Goal: Information Seeking & Learning: Learn about a topic

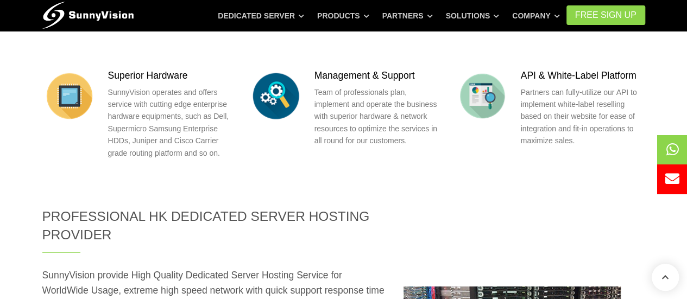
scroll to position [1520, 0]
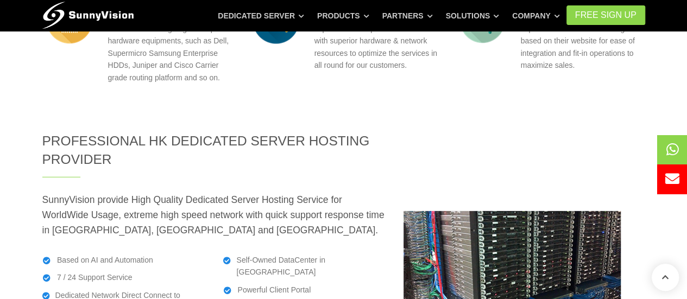
drag, startPoint x: 234, startPoint y: 205, endPoint x: 281, endPoint y: 215, distance: 47.2
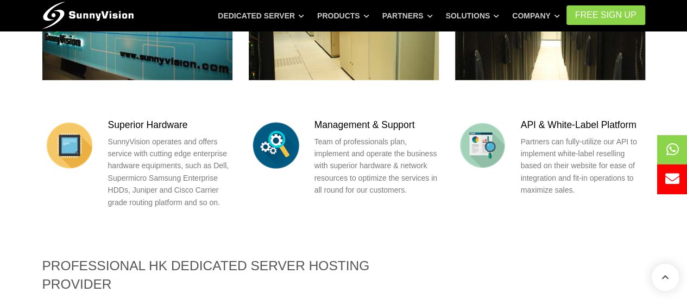
scroll to position [1411, 0]
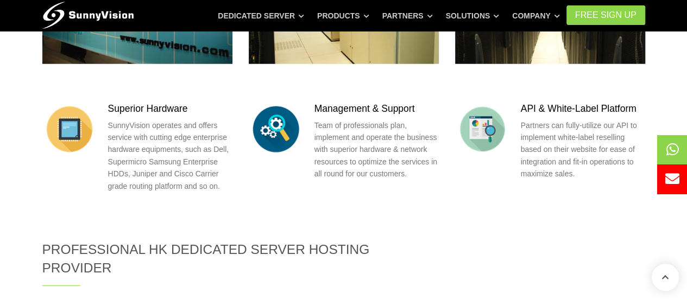
drag, startPoint x: 127, startPoint y: 215, endPoint x: 283, endPoint y: 217, distance: 155.8
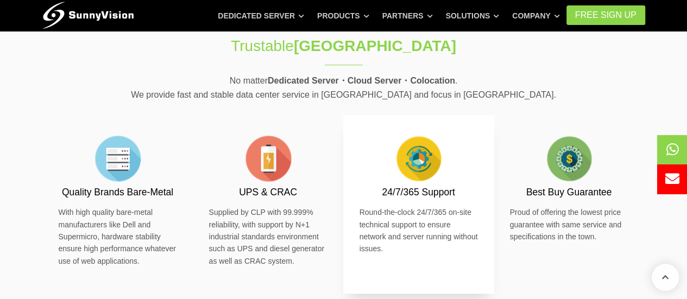
scroll to position [651, 0]
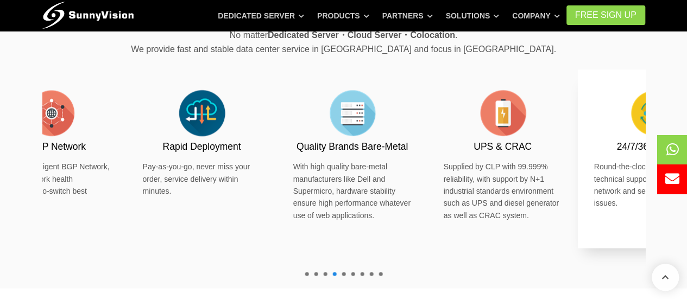
drag, startPoint x: 198, startPoint y: 146, endPoint x: 583, endPoint y: 136, distance: 385.0
click at [583, 136] on div "24/7/365 Support Round-the-clock 24/7/365 on-site technical support to ensure n…" at bounding box center [653, 158] width 151 height 179
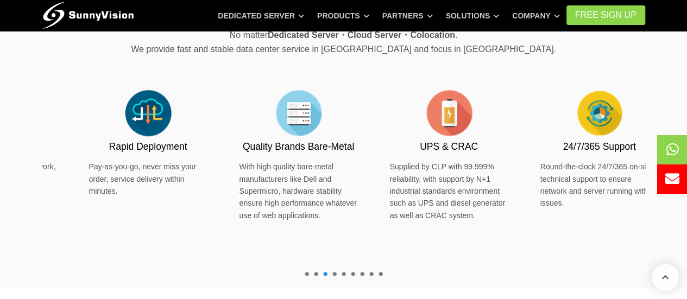
drag, startPoint x: 294, startPoint y: 136, endPoint x: 694, endPoint y: 174, distance: 401.8
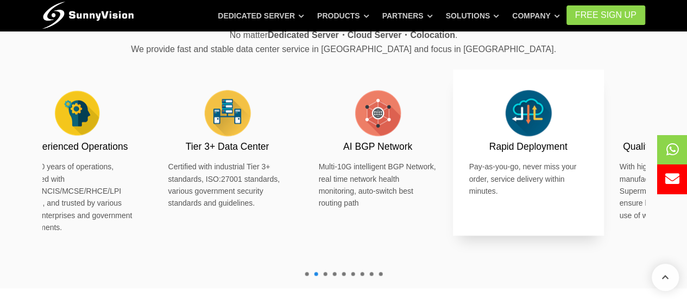
drag, startPoint x: 102, startPoint y: 125, endPoint x: 569, endPoint y: 92, distance: 468.5
click at [555, 92] on img at bounding box center [528, 113] width 54 height 54
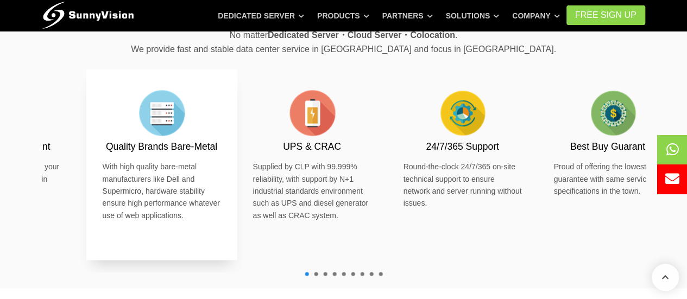
drag, startPoint x: 212, startPoint y: 120, endPoint x: 188, endPoint y: 120, distance: 24.4
click at [188, 120] on img at bounding box center [162, 113] width 54 height 54
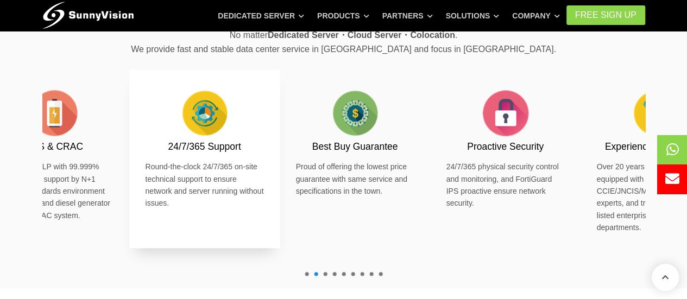
drag, startPoint x: 516, startPoint y: 118, endPoint x: 152, endPoint y: 118, distance: 363.7
click at [152, 118] on div "24/7/365 Support Round-the-clock 24/7/365 on-site technical support to ensure n…" at bounding box center [204, 148] width 118 height 124
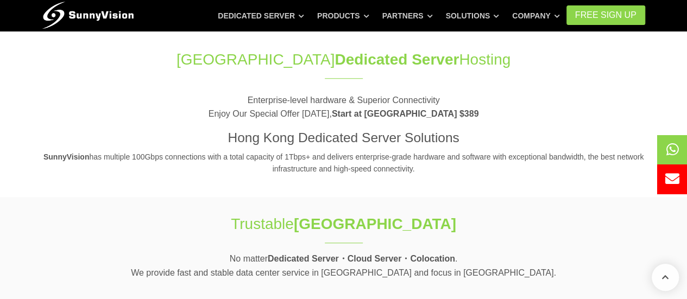
scroll to position [380, 0]
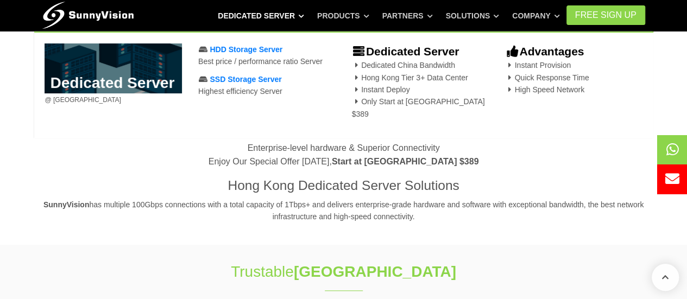
click at [266, 13] on link "Dedicated Server" at bounding box center [261, 16] width 86 height 20
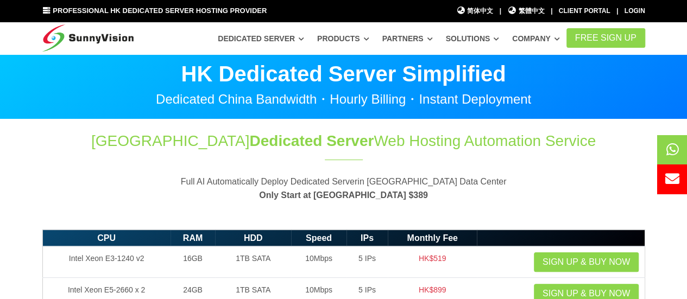
scroll to position [54, 0]
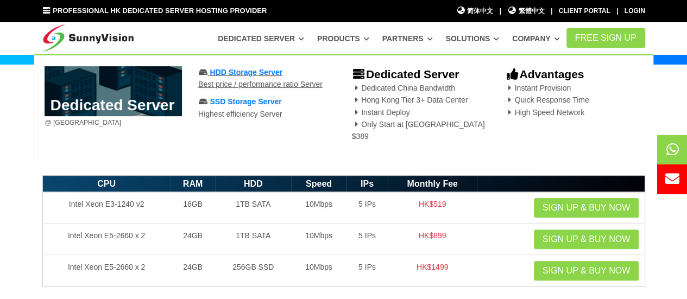
click at [245, 75] on span "HDD Storage Server" at bounding box center [246, 72] width 73 height 9
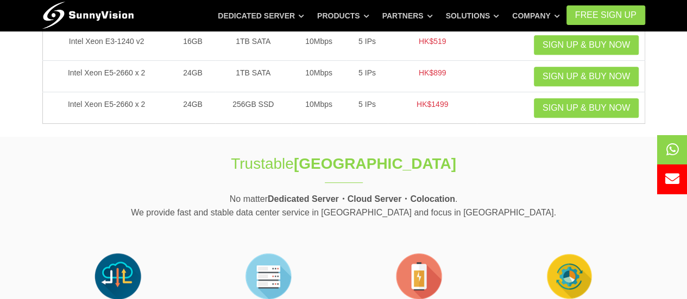
scroll to position [54, 0]
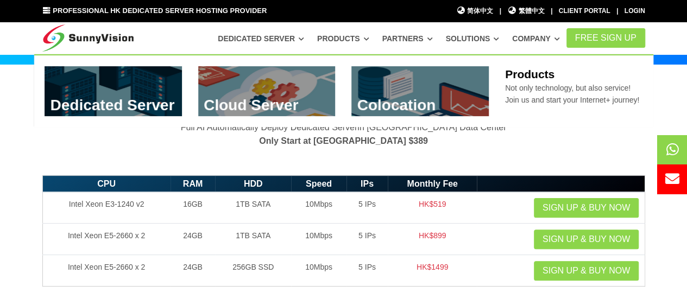
click at [352, 39] on link "Products" at bounding box center [343, 39] width 52 height 20
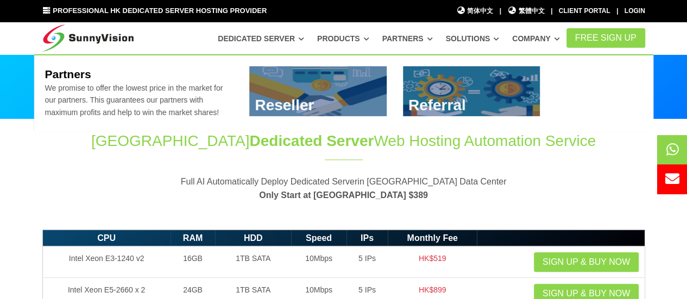
click at [407, 45] on link "Partners" at bounding box center [407, 39] width 50 height 20
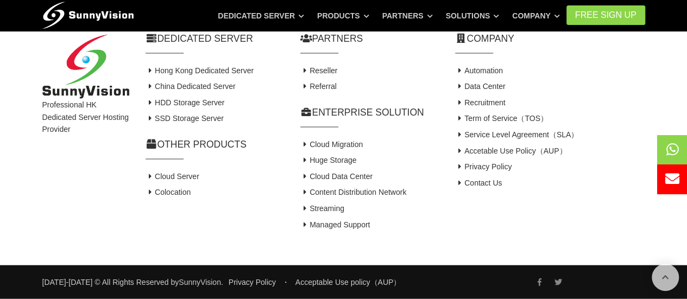
scroll to position [1022, 0]
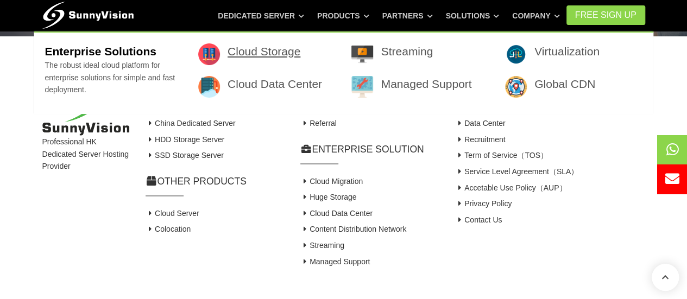
click at [269, 50] on link "Cloud Storage" at bounding box center [263, 51] width 73 height 12
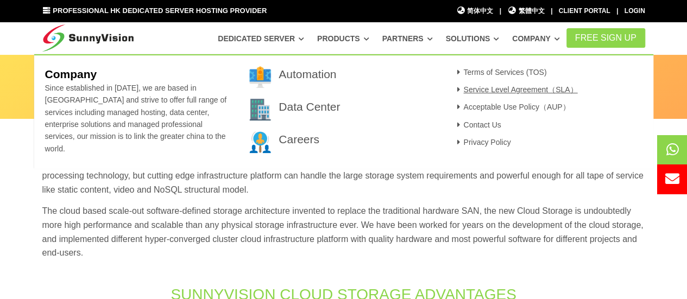
click at [522, 88] on link "Service Level Agreement（SLA）" at bounding box center [516, 89] width 124 height 9
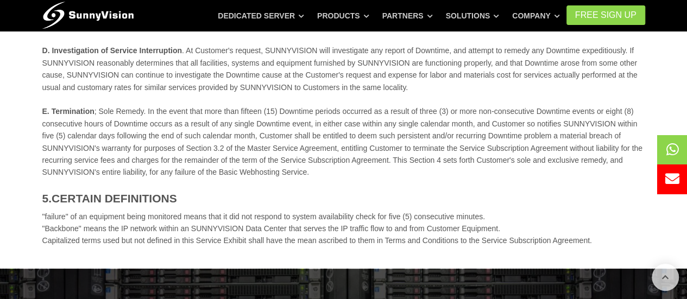
scroll to position [543, 0]
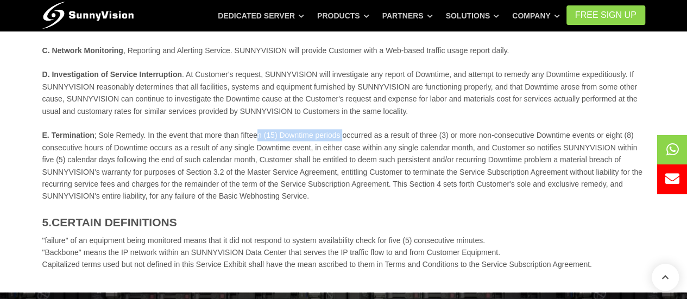
drag, startPoint x: 342, startPoint y: 136, endPoint x: 254, endPoint y: 135, distance: 87.9
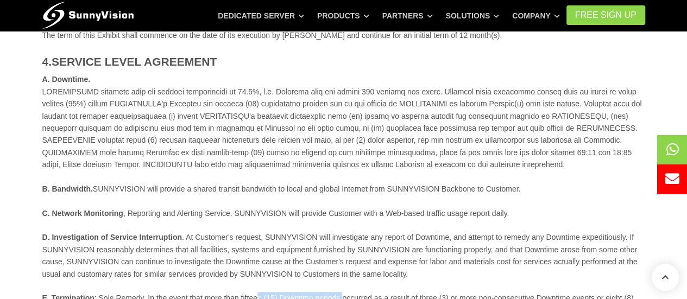
scroll to position [326, 0]
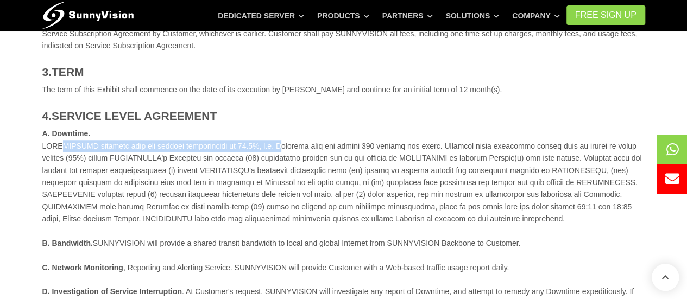
drag, startPoint x: 250, startPoint y: 147, endPoint x: 40, endPoint y: 149, distance: 210.1
click at [40, 149] on div "1.SERVICE SUNNYVISION will provide to Customer a basic hosting solution includi…" at bounding box center [343, 171] width 619 height 633
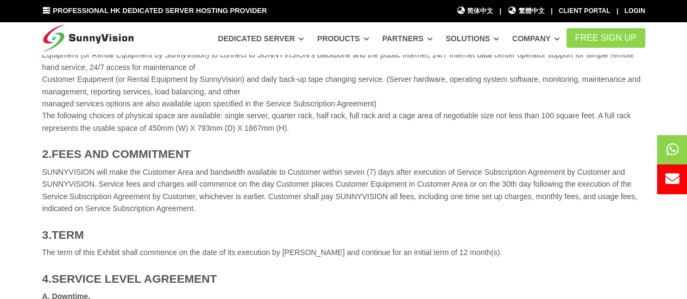
scroll to position [109, 0]
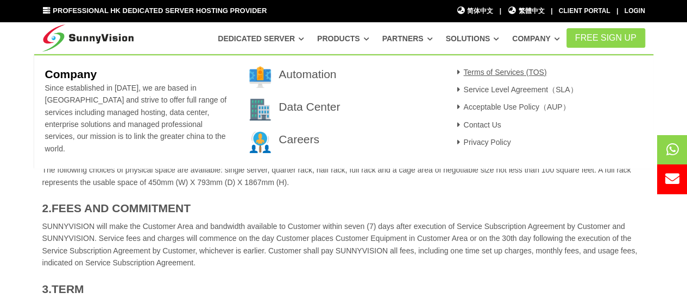
click at [519, 68] on link "Terms of Services (TOS)" at bounding box center [500, 72] width 93 height 9
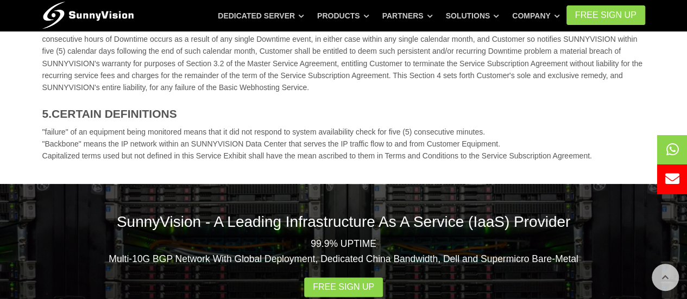
scroll to position [326, 0]
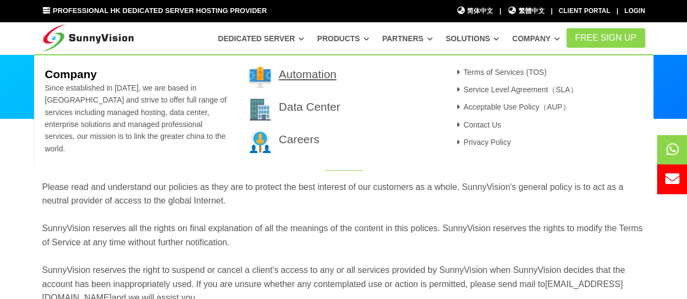
click at [321, 71] on link "Automation" at bounding box center [307, 74] width 58 height 12
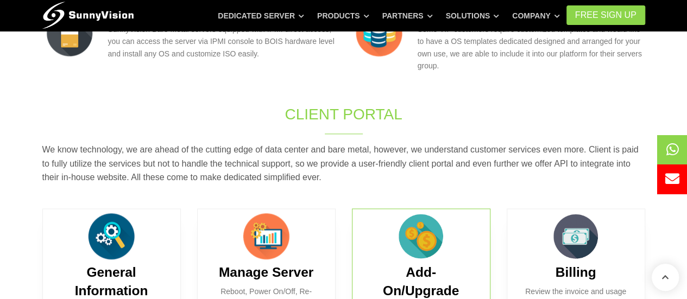
scroll to position [597, 0]
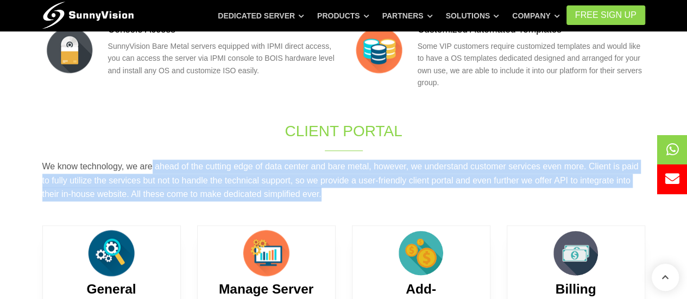
drag, startPoint x: 153, startPoint y: 92, endPoint x: 508, endPoint y: 118, distance: 356.5
click at [508, 160] on p "We know technology, we are ahead of the cutting edge of data center and bare me…" at bounding box center [343, 181] width 602 height 42
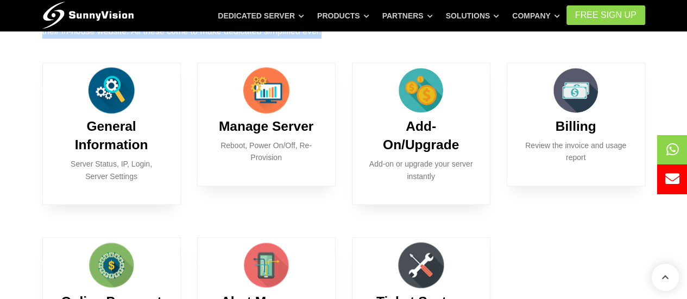
scroll to position [706, 0]
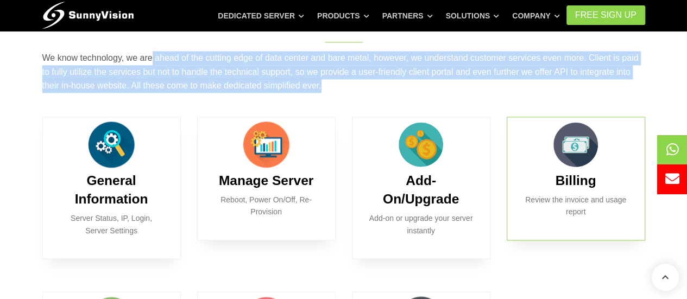
click at [564, 117] on img at bounding box center [575, 144] width 54 height 54
click at [586, 117] on img at bounding box center [575, 144] width 54 height 54
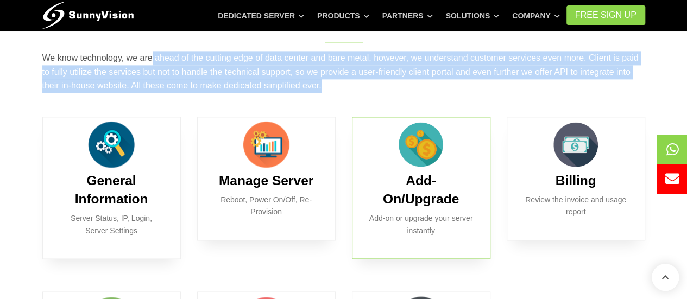
click at [442, 117] on img at bounding box center [421, 144] width 54 height 54
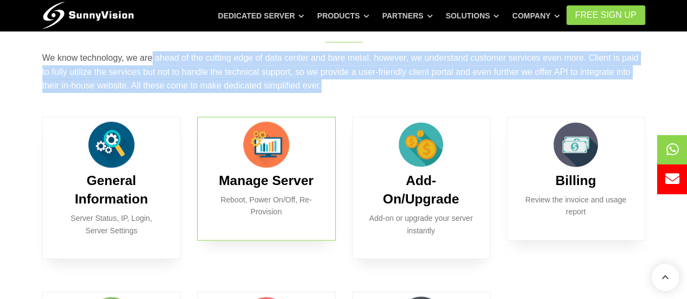
click at [271, 117] on img at bounding box center [266, 144] width 54 height 54
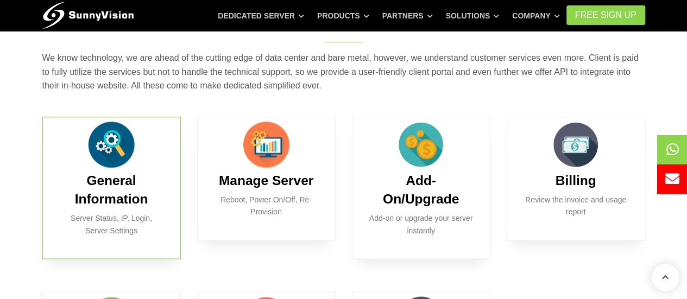
click at [113, 173] on b "General Information" at bounding box center [111, 189] width 73 height 33
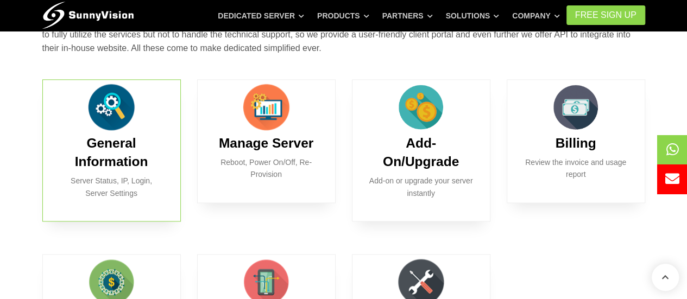
scroll to position [760, 0]
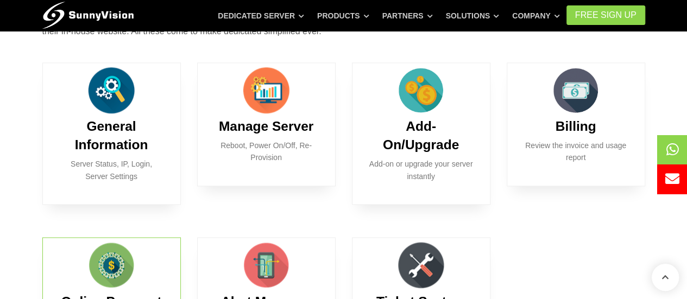
click at [122, 238] on img at bounding box center [111, 265] width 54 height 54
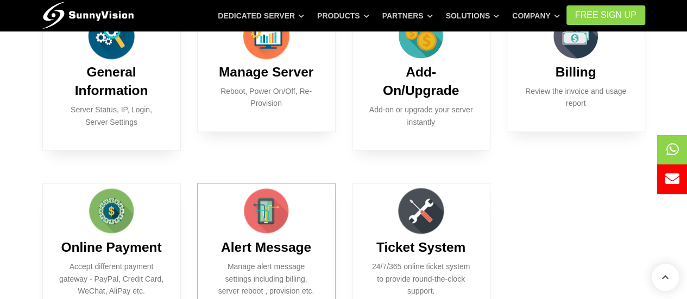
click at [230, 239] on b "Alert Message" at bounding box center [266, 246] width 90 height 15
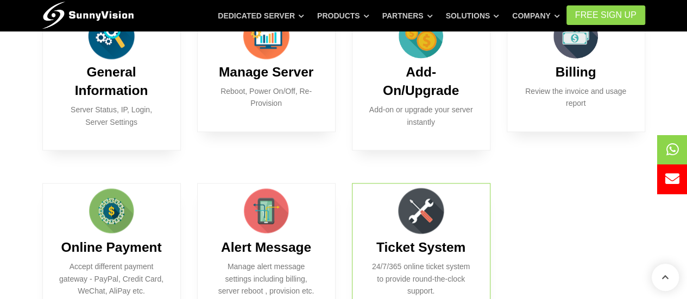
click at [444, 260] on p "24/7/365 online ticket system to provide round-the-clock support." at bounding box center [421, 278] width 105 height 36
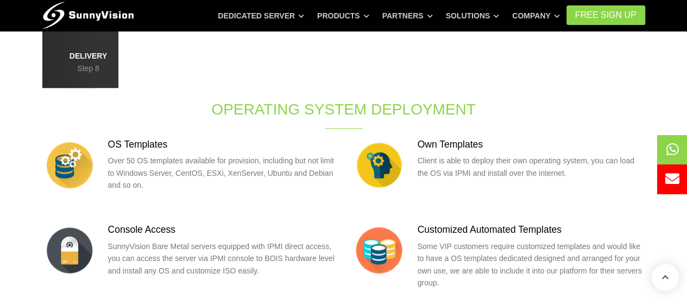
scroll to position [380, 0]
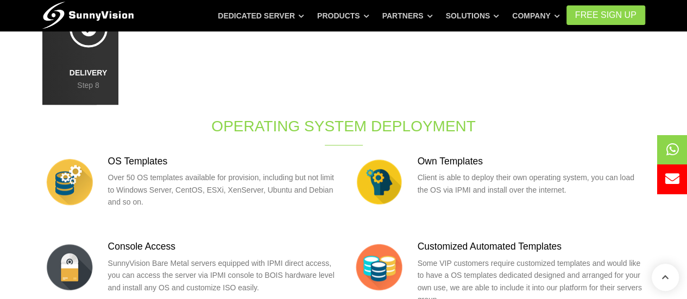
click at [365, 240] on img at bounding box center [379, 267] width 54 height 54
click at [377, 155] on img at bounding box center [379, 182] width 54 height 54
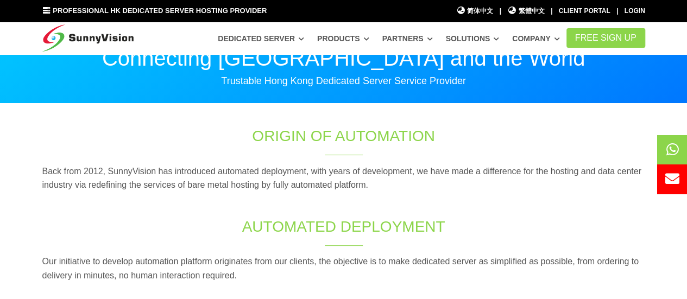
scroll to position [0, 0]
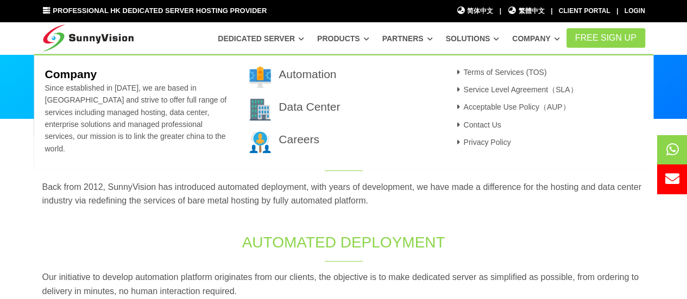
click at [459, 37] on link "Solutions" at bounding box center [472, 39] width 54 height 20
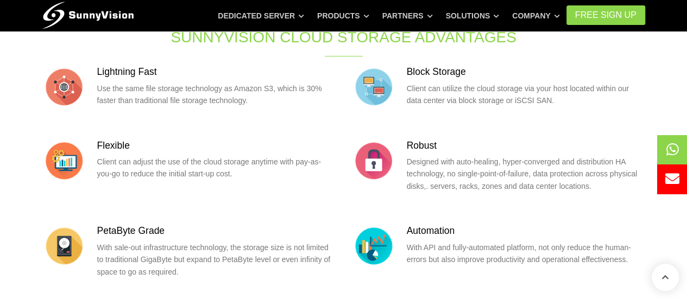
scroll to position [271, 0]
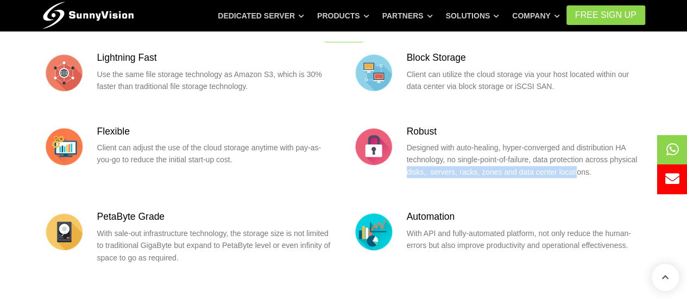
drag, startPoint x: 405, startPoint y: 174, endPoint x: 572, endPoint y: 180, distance: 166.7
click at [572, 180] on div "Robust Designed with auto-healing, hyper-converged and distribution HA technolo…" at bounding box center [498, 155] width 293 height 61
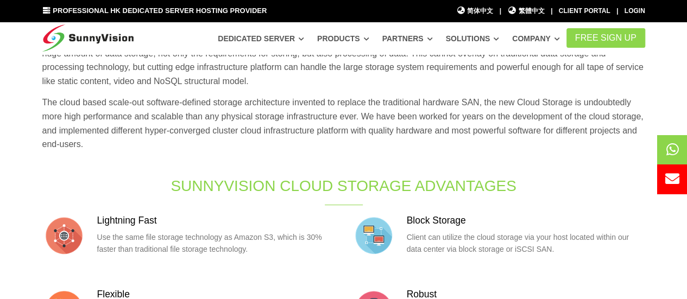
scroll to position [0, 0]
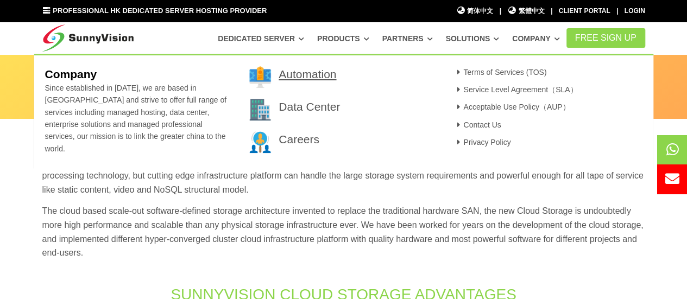
click at [293, 73] on link "Automation" at bounding box center [307, 74] width 58 height 12
click at [295, 73] on link "Automation" at bounding box center [307, 74] width 58 height 12
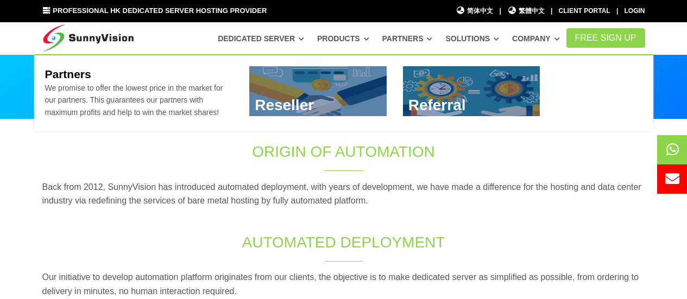
scroll to position [54, 0]
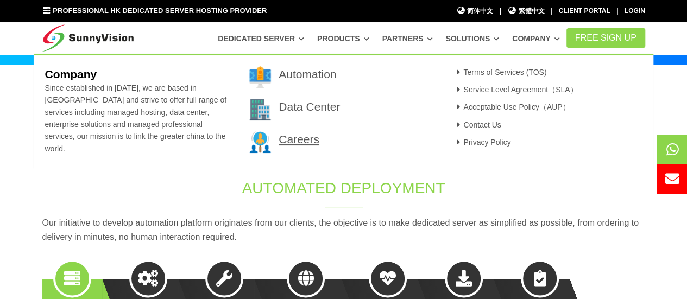
click at [294, 138] on link "Careers" at bounding box center [298, 139] width 41 height 12
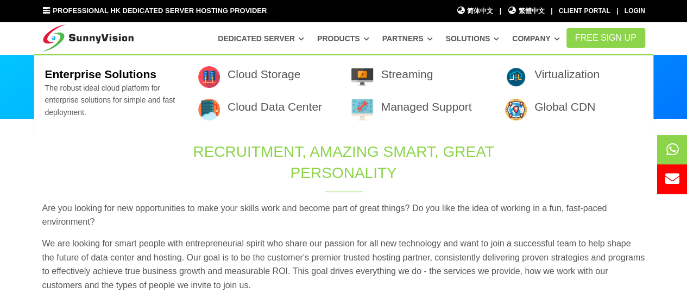
click at [485, 40] on link "Solutions" at bounding box center [472, 39] width 54 height 20
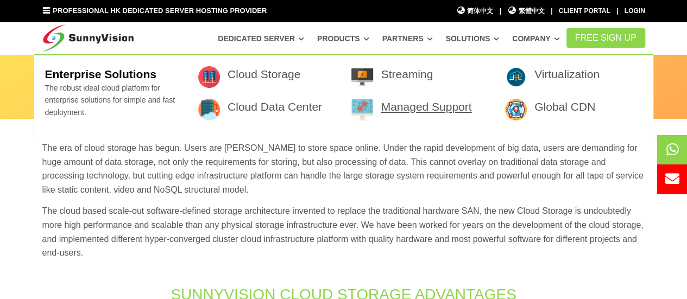
click at [443, 111] on link "Managed Support" at bounding box center [425, 106] width 91 height 12
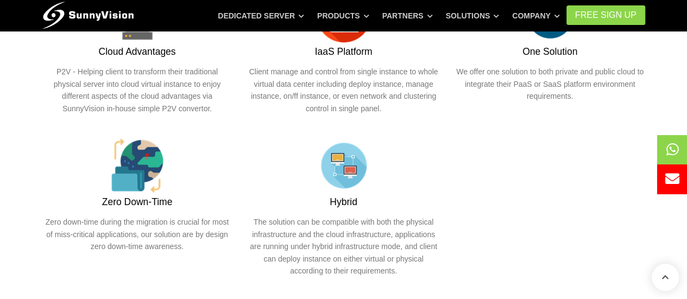
scroll to position [217, 0]
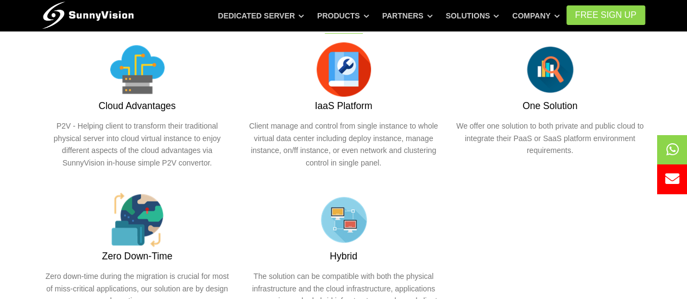
click at [446, 195] on div "Hybrid The solution can be compatible with both the physical infrastructure and…" at bounding box center [343, 266] width 206 height 146
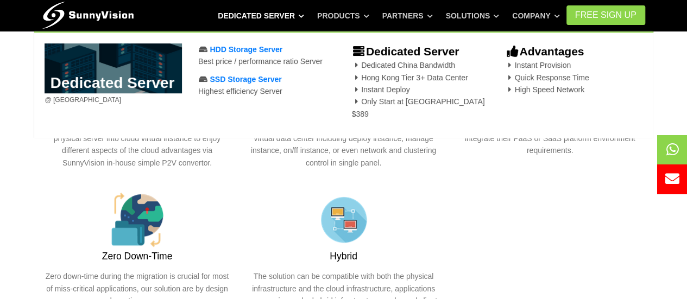
click at [265, 18] on link "Dedicated Server" at bounding box center [261, 16] width 86 height 20
